Goal: Task Accomplishment & Management: Manage account settings

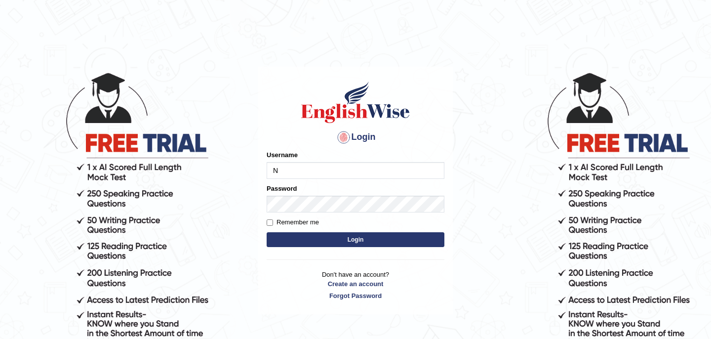
type input "Nimla"
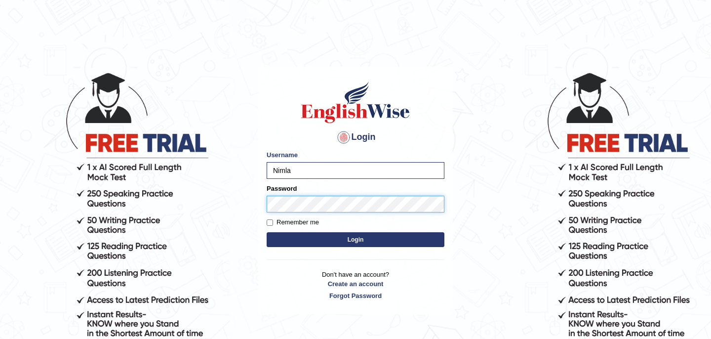
click at [267, 232] on button "Login" at bounding box center [356, 239] width 178 height 15
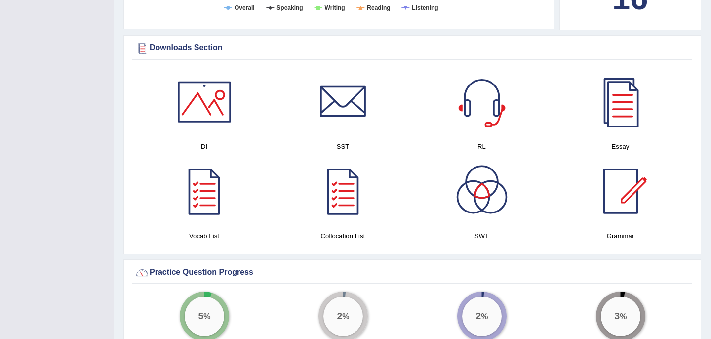
scroll to position [533, 0]
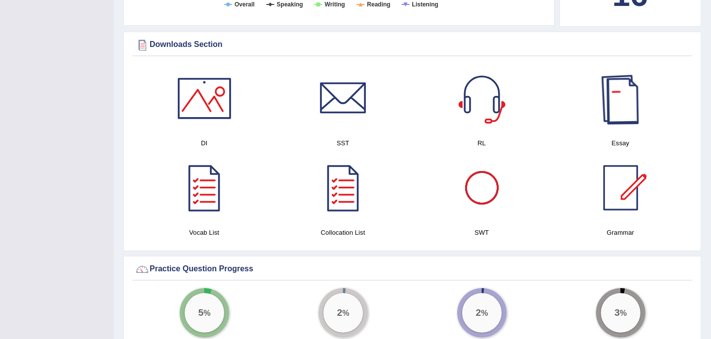
click at [622, 108] on div at bounding box center [620, 98] width 69 height 69
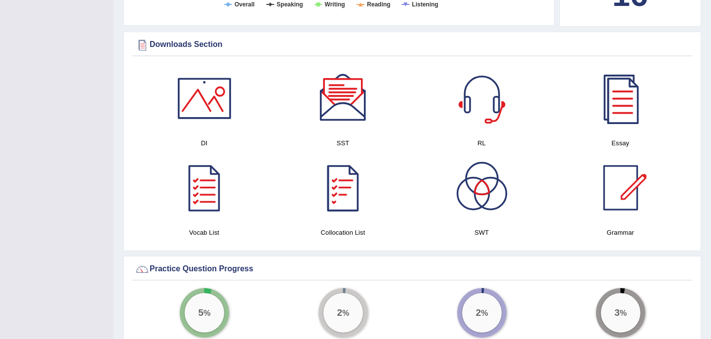
click at [346, 97] on div at bounding box center [343, 98] width 69 height 69
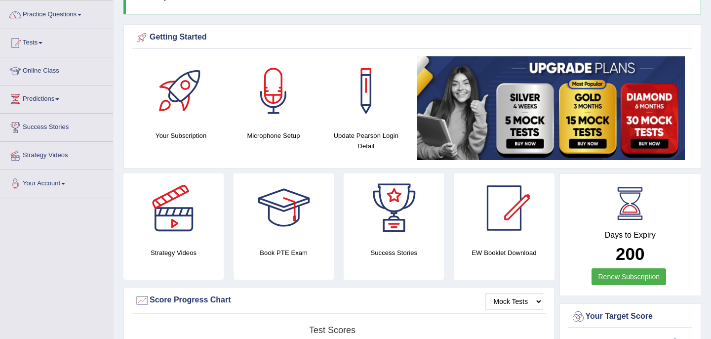
scroll to position [0, 0]
